Goal: Task Accomplishment & Management: Manage account settings

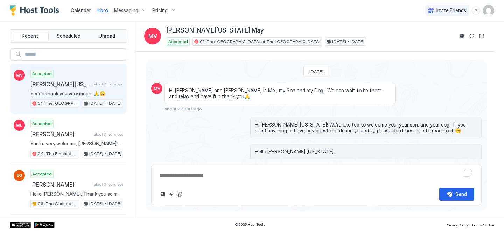
scroll to position [81, 0]
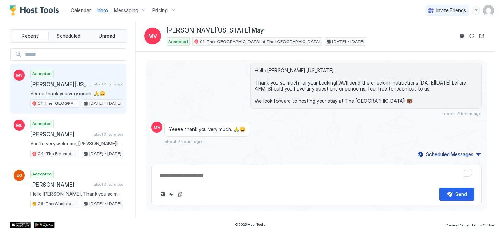
click at [79, 9] on span "Calendar" at bounding box center [81, 10] width 20 height 6
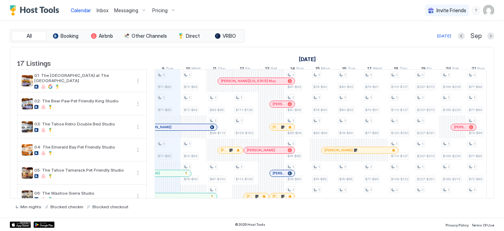
click at [343, 21] on div "Calendar Inbox Messaging Pricing Invite Friends WA" at bounding box center [252, 10] width 504 height 21
click at [228, 153] on div at bounding box center [231, 151] width 6 height 6
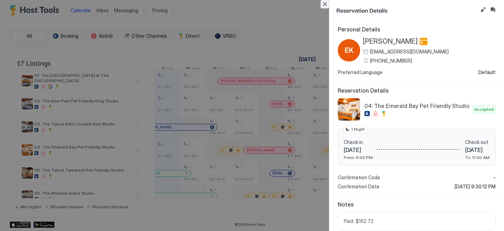
click at [326, 4] on button "Close" at bounding box center [325, 4] width 8 height 8
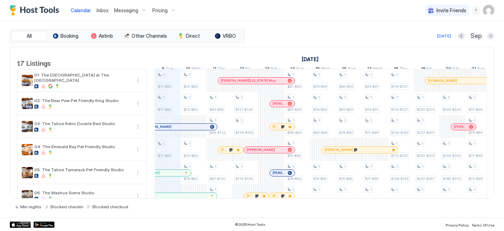
click at [0, 0] on div at bounding box center [0, 0] width 0 height 0
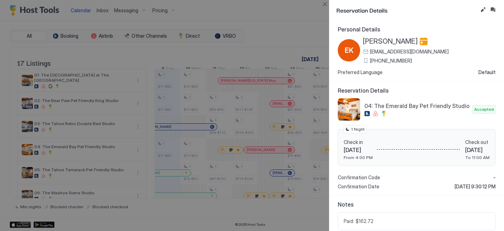
click at [392, 61] on span "[PHONE_NUMBER]" at bounding box center [391, 61] width 42 height 6
click at [325, 5] on button "Close" at bounding box center [325, 4] width 8 height 8
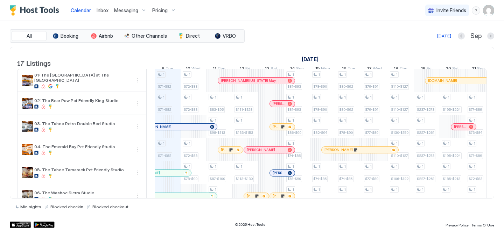
click at [0, 0] on div at bounding box center [0, 0] width 0 height 0
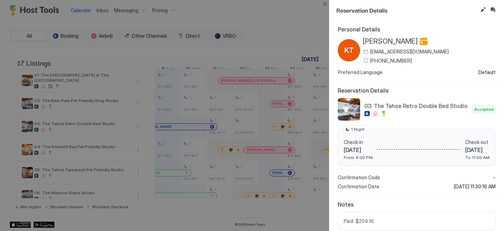
click at [386, 58] on span "[PHONE_NUMBER]" at bounding box center [391, 61] width 42 height 6
click at [325, 6] on button "Close" at bounding box center [325, 4] width 8 height 8
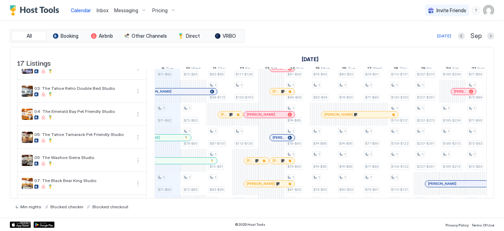
scroll to position [50, 0]
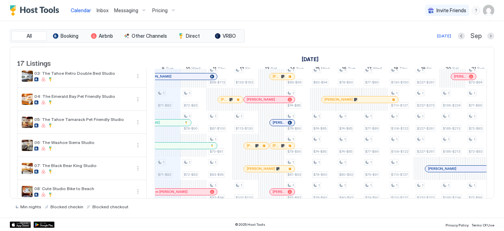
click at [0, 0] on div at bounding box center [0, 0] width 0 height 0
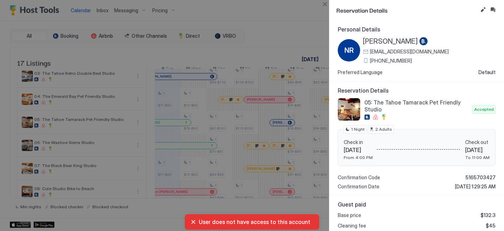
click at [396, 61] on span "[PHONE_NUMBER]" at bounding box center [391, 61] width 42 height 6
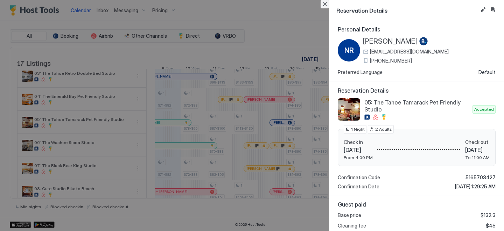
click at [326, 6] on button "Close" at bounding box center [325, 4] width 8 height 8
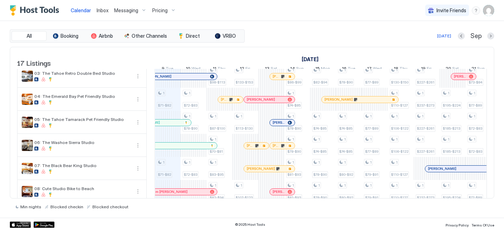
click at [253, 149] on div at bounding box center [254, 146] width 6 height 6
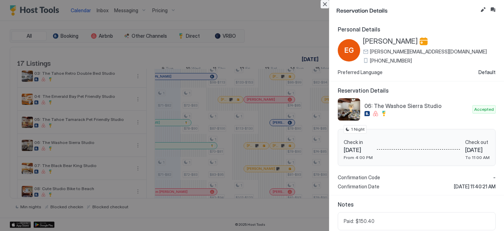
click at [328, 3] on button "Close" at bounding box center [325, 4] width 8 height 8
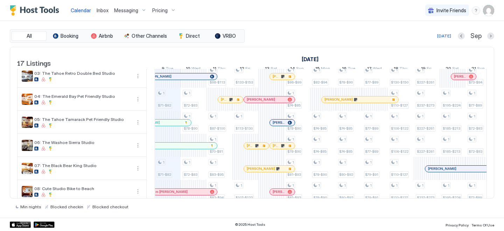
click at [280, 149] on div at bounding box center [279, 146] width 6 height 6
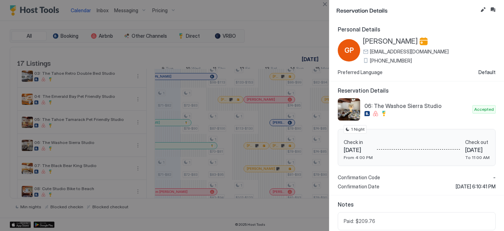
click at [387, 59] on span "[PHONE_NUMBER]" at bounding box center [391, 61] width 42 height 6
click at [325, 3] on button "Close" at bounding box center [325, 4] width 8 height 8
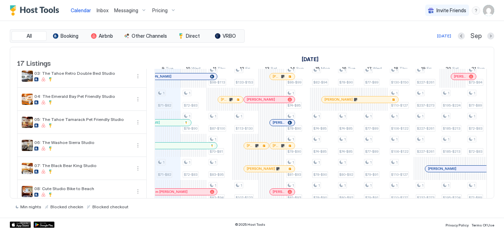
click at [254, 172] on div "[PERSON_NAME]" at bounding box center [269, 169] width 51 height 6
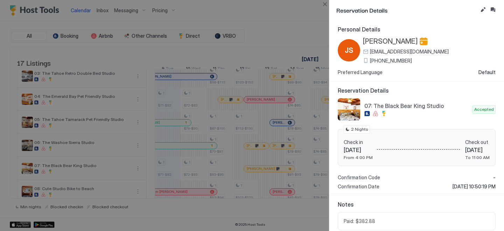
click at [382, 60] on span "[PHONE_NUMBER]" at bounding box center [391, 61] width 42 height 6
click at [378, 60] on span "[PHONE_NUMBER]" at bounding box center [391, 61] width 42 height 6
click at [391, 61] on span "[PHONE_NUMBER]" at bounding box center [391, 61] width 42 height 6
click at [324, 4] on button "Close" at bounding box center [325, 4] width 8 height 8
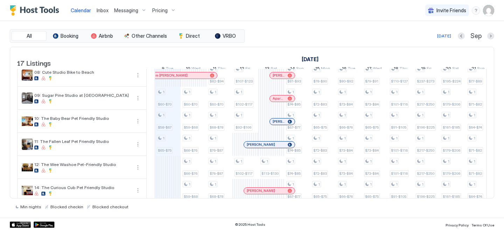
scroll to position [176, 0]
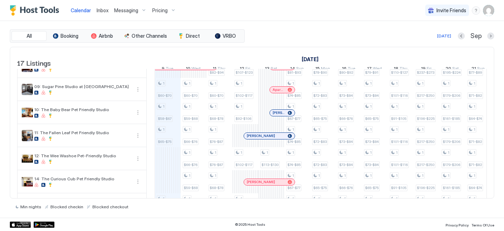
click at [281, 115] on div "[PERSON_NAME]" at bounding box center [282, 113] width 25 height 6
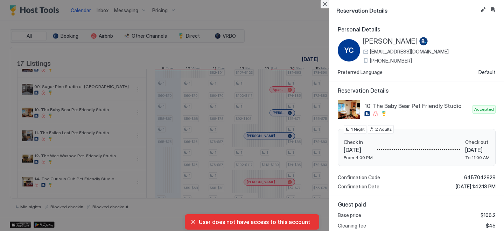
click at [328, 2] on button "Close" at bounding box center [325, 4] width 8 height 8
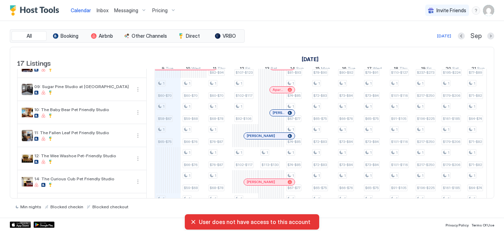
click at [254, 139] on div at bounding box center [254, 136] width 6 height 6
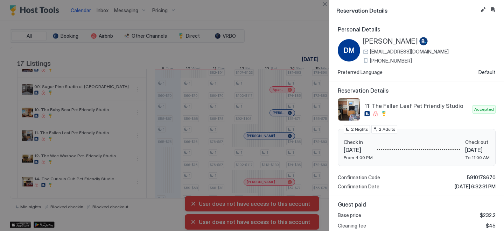
click at [396, 63] on span "[PHONE_NUMBER]" at bounding box center [391, 61] width 42 height 6
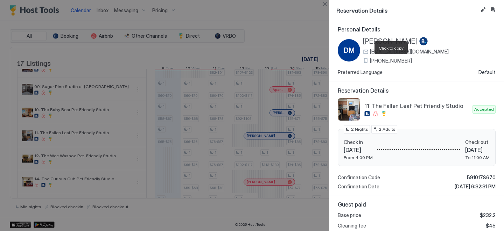
click at [390, 38] on span "[PERSON_NAME]" at bounding box center [390, 41] width 55 height 9
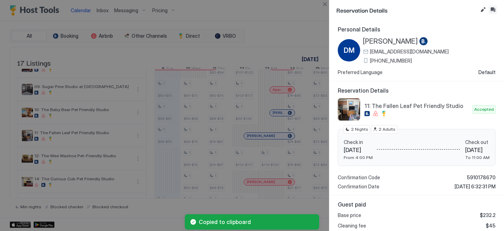
click at [490, 12] on button "Inbox" at bounding box center [492, 10] width 8 height 8
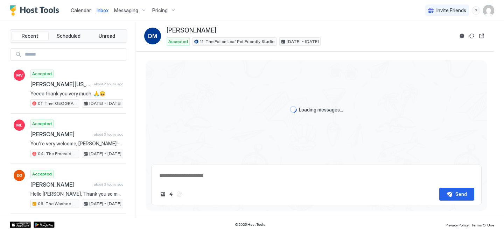
scroll to position [15, 0]
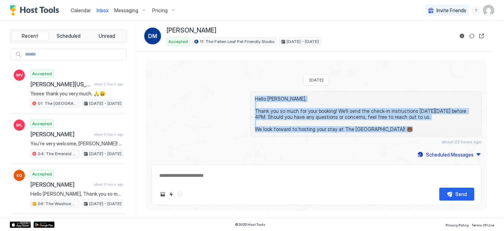
drag, startPoint x: 396, startPoint y: 129, endPoint x: 250, endPoint y: 95, distance: 150.2
click at [250, 95] on div "Hello [PERSON_NAME], Thank you so much for your booking! We'll send the check-i…" at bounding box center [365, 114] width 231 height 46
copy span "Hello [PERSON_NAME], Thank you so much for your booking! We'll send the check-i…"
click at [457, 159] on button "Scheduled Messages" at bounding box center [448, 154] width 65 height 9
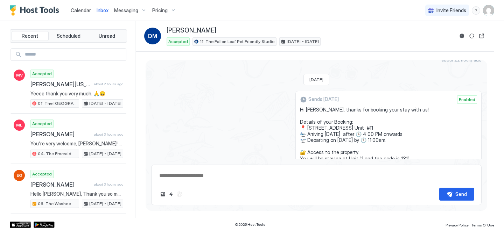
scroll to position [78, 0]
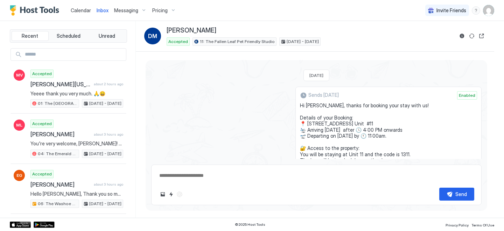
drag, startPoint x: 361, startPoint y: 114, endPoint x: 307, endPoint y: 105, distance: 54.7
click at [307, 105] on div "Sends [DATE] Enabled Hi [PERSON_NAME], thanks for booking your stay with us! De…" at bounding box center [388, 170] width 186 height 166
copy span "Hi [PERSON_NAME], thanks for booking your stay with us! Details of your Booking…"
click at [81, 12] on span "Calendar" at bounding box center [81, 10] width 20 height 6
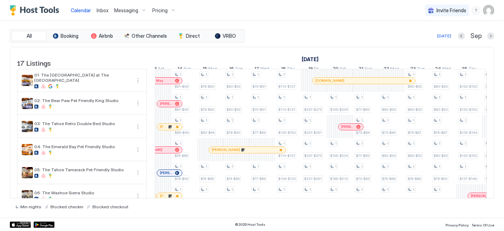
click at [330, 84] on div at bounding box center [331, 81] width 6 height 6
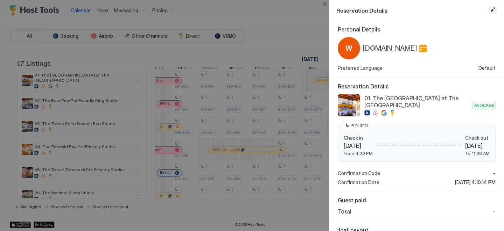
click at [495, 11] on button "Edit reservation" at bounding box center [492, 10] width 8 height 8
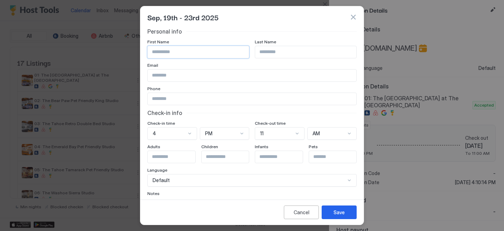
click at [222, 49] on input "Input Field" at bounding box center [198, 52] width 101 height 12
paste input "**********"
click at [183, 51] on input "**********" at bounding box center [198, 52] width 101 height 12
type input "*******"
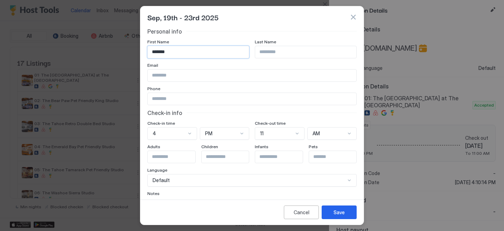
click at [270, 53] on input "Input Field" at bounding box center [305, 52] width 101 height 12
paste input "********"
type input "********"
click at [296, 38] on div "Personal info First Name ******* Last Name ******** Email Phone Check-in info C…" at bounding box center [251, 130] width 209 height 205
click at [209, 75] on input "Input Field" at bounding box center [252, 76] width 209 height 12
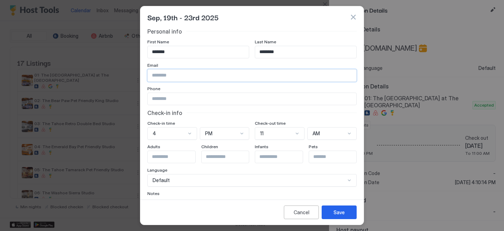
paste input "**********"
type input "**********"
click at [205, 100] on input "Input Field" at bounding box center [252, 99] width 209 height 12
paste input "**********"
type input "**********"
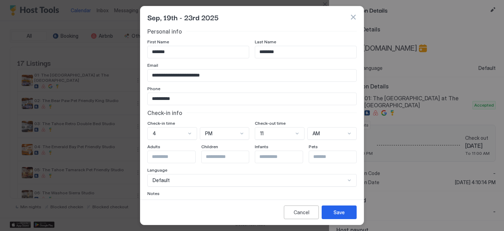
click at [203, 200] on div "Cancel Save" at bounding box center [251, 212] width 223 height 25
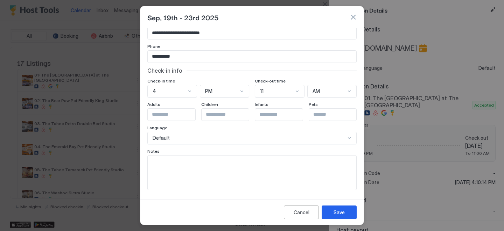
click at [194, 164] on textarea "Input Field" at bounding box center [252, 173] width 209 height 34
paste textarea "**********"
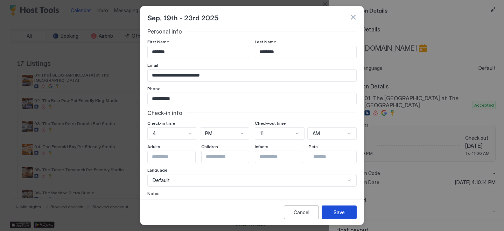
type textarea "**********"
click at [340, 207] on button "Save" at bounding box center [339, 213] width 35 height 14
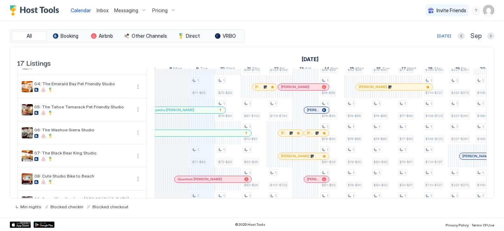
scroll to position [0, 367]
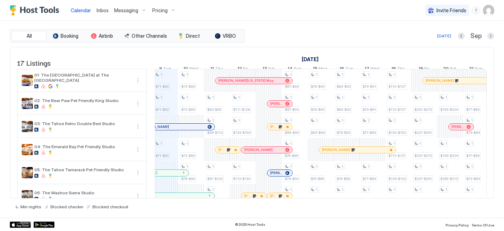
click at [431, 84] on div at bounding box center [431, 81] width 6 height 6
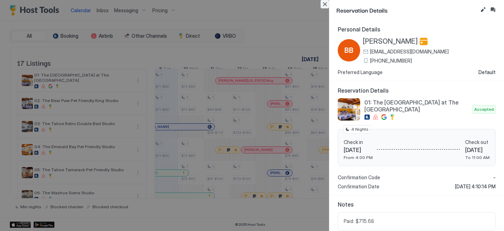
click at [326, 5] on button "Close" at bounding box center [325, 4] width 8 height 8
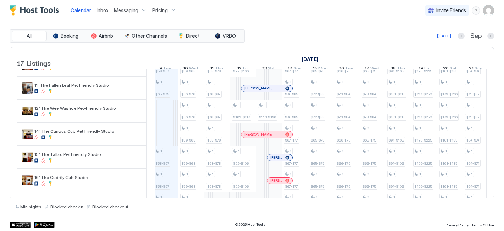
scroll to position [269, 0]
